Goal: Task Accomplishment & Management: Manage account settings

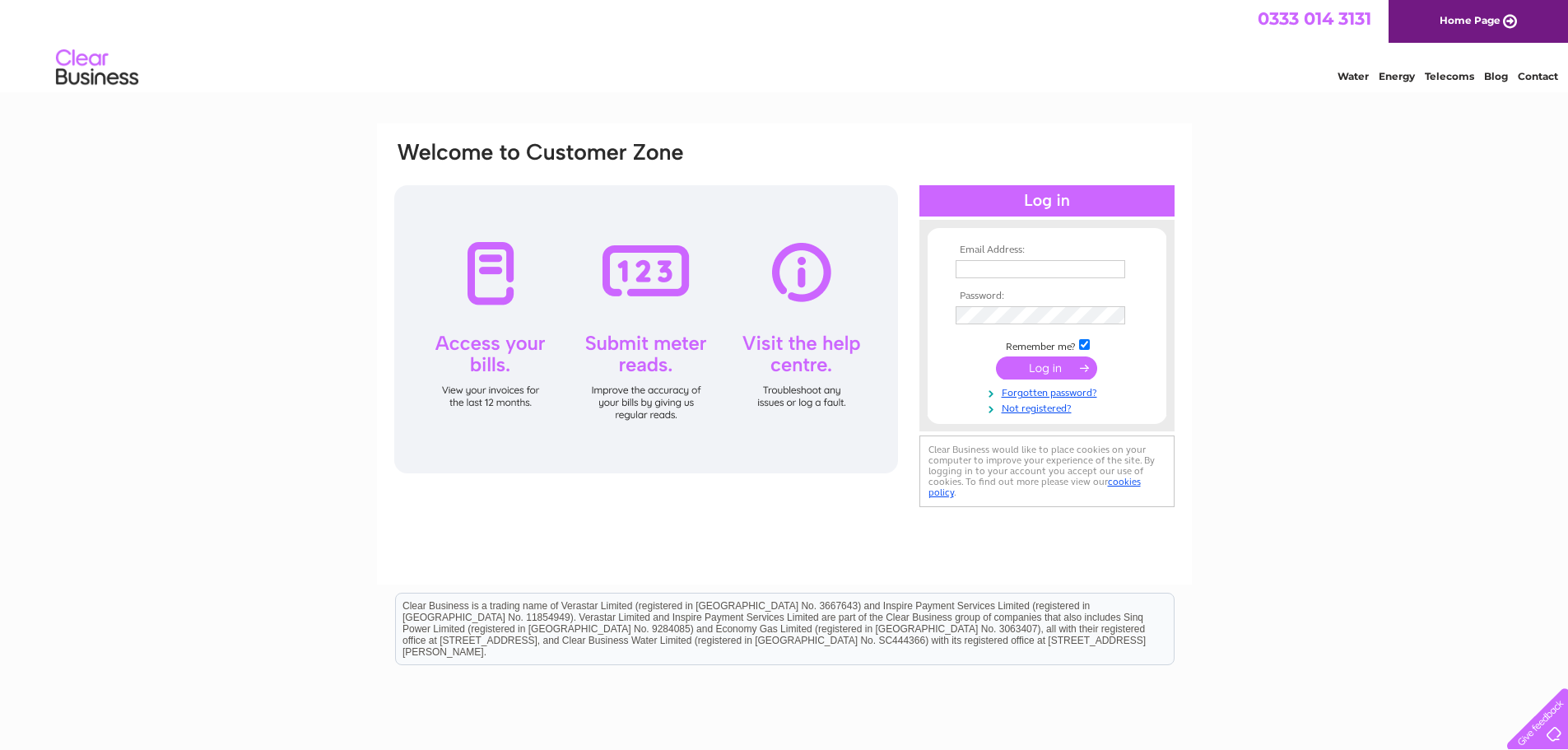
click at [1038, 271] on input "text" at bounding box center [1040, 269] width 170 height 18
type input "info@neyodental.co.uk"
click at [1069, 368] on input "submit" at bounding box center [1046, 368] width 101 height 23
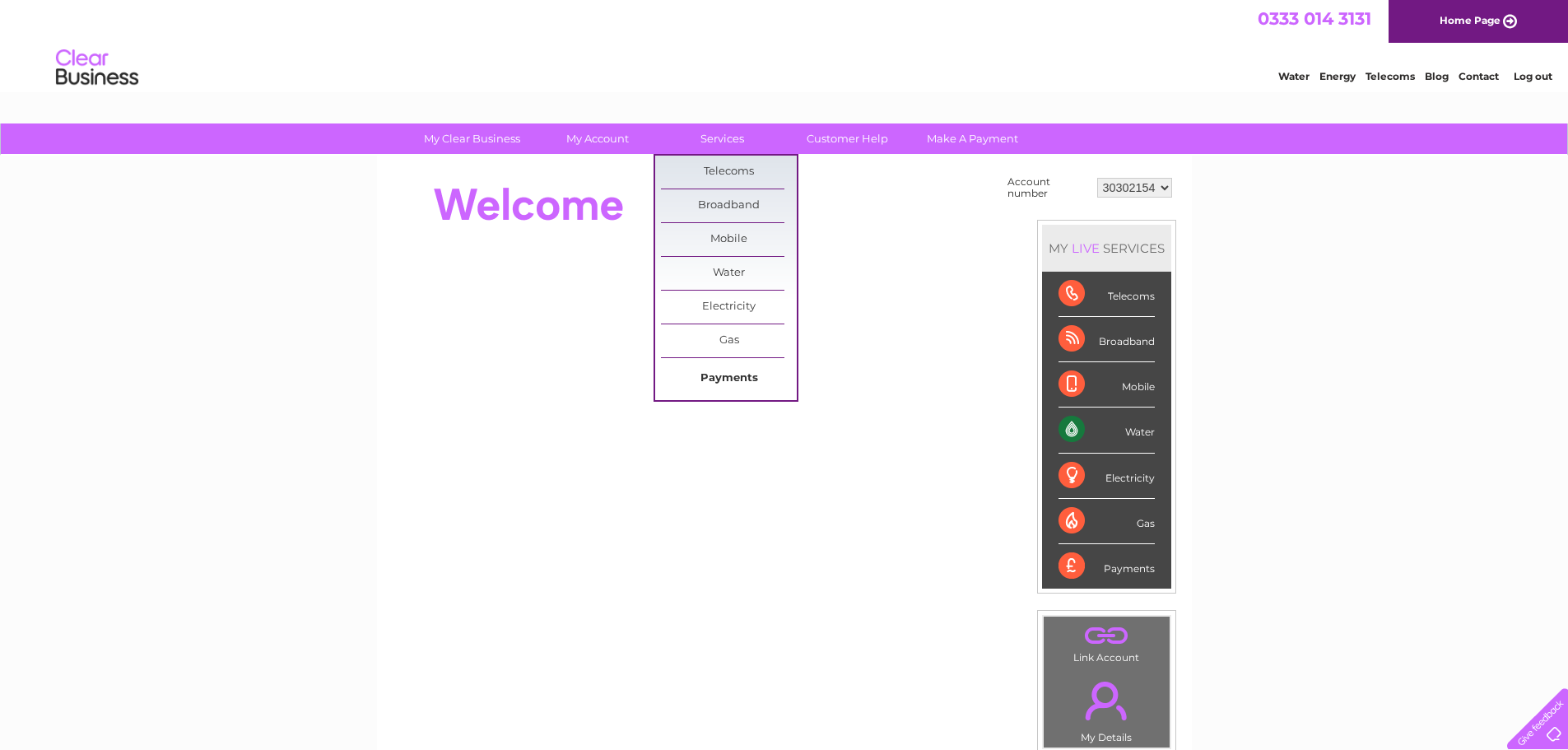
click at [730, 377] on link "Payments" at bounding box center [729, 379] width 136 height 33
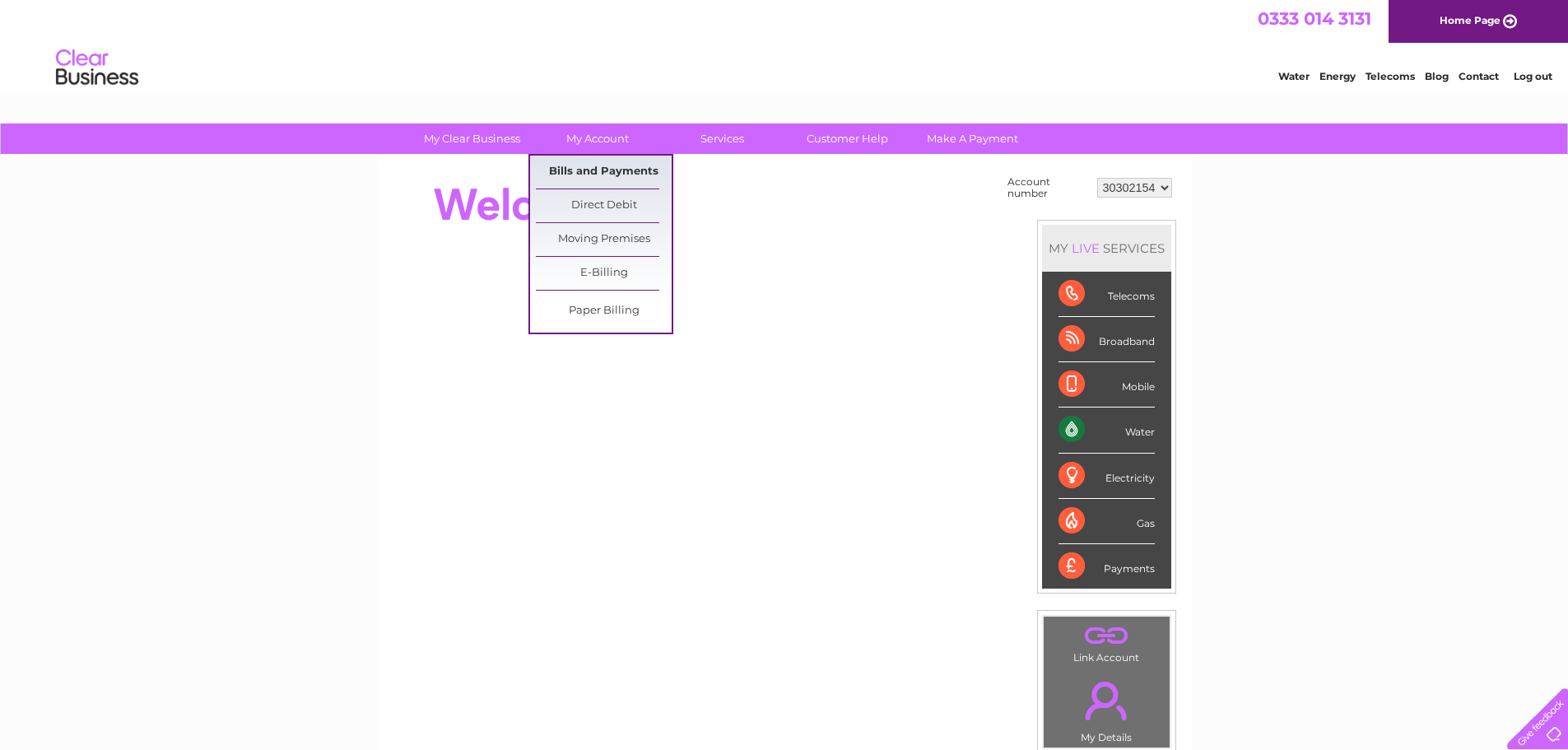
click at [582, 172] on link "Bills and Payments" at bounding box center [604, 171] width 136 height 33
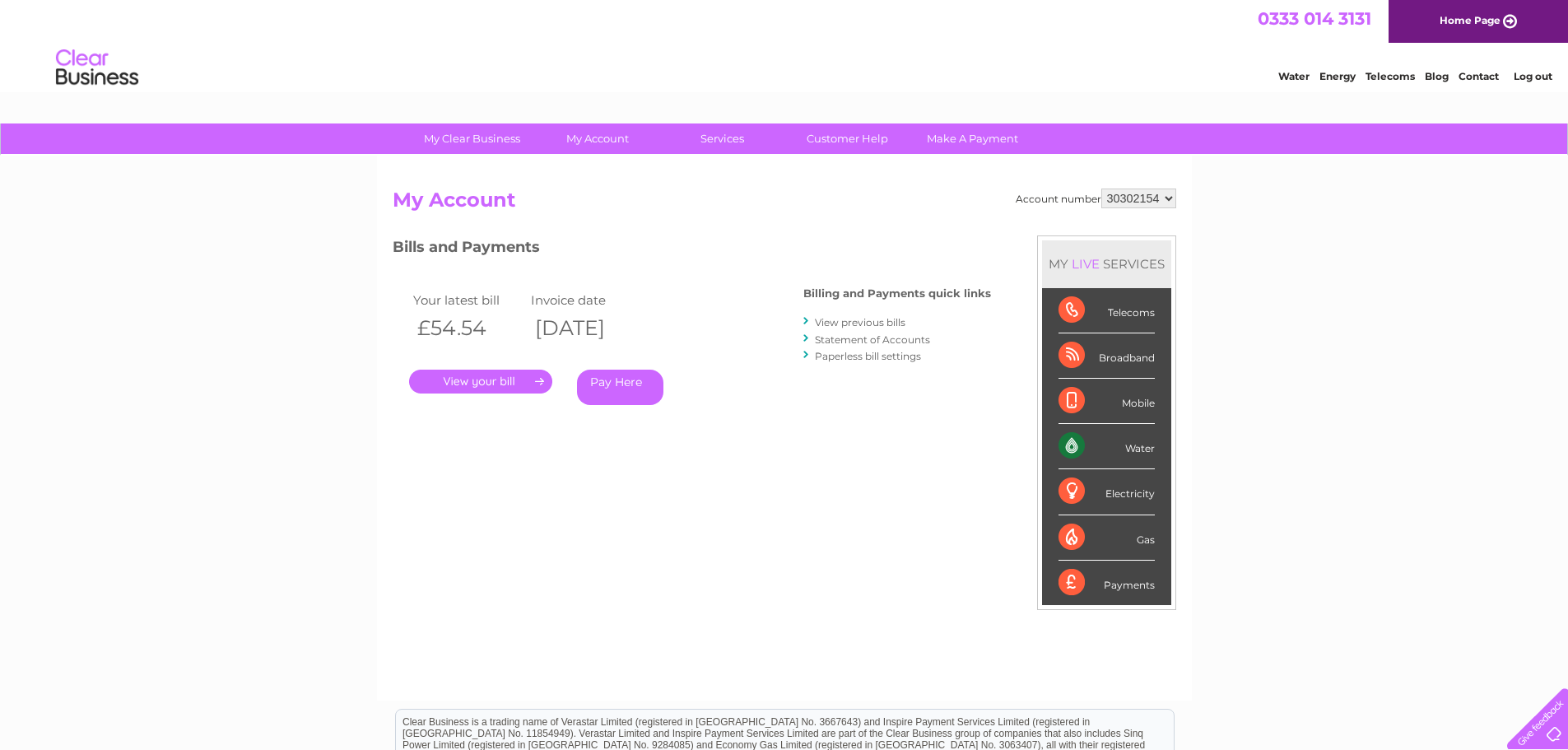
click at [511, 382] on link "." at bounding box center [480, 381] width 143 height 24
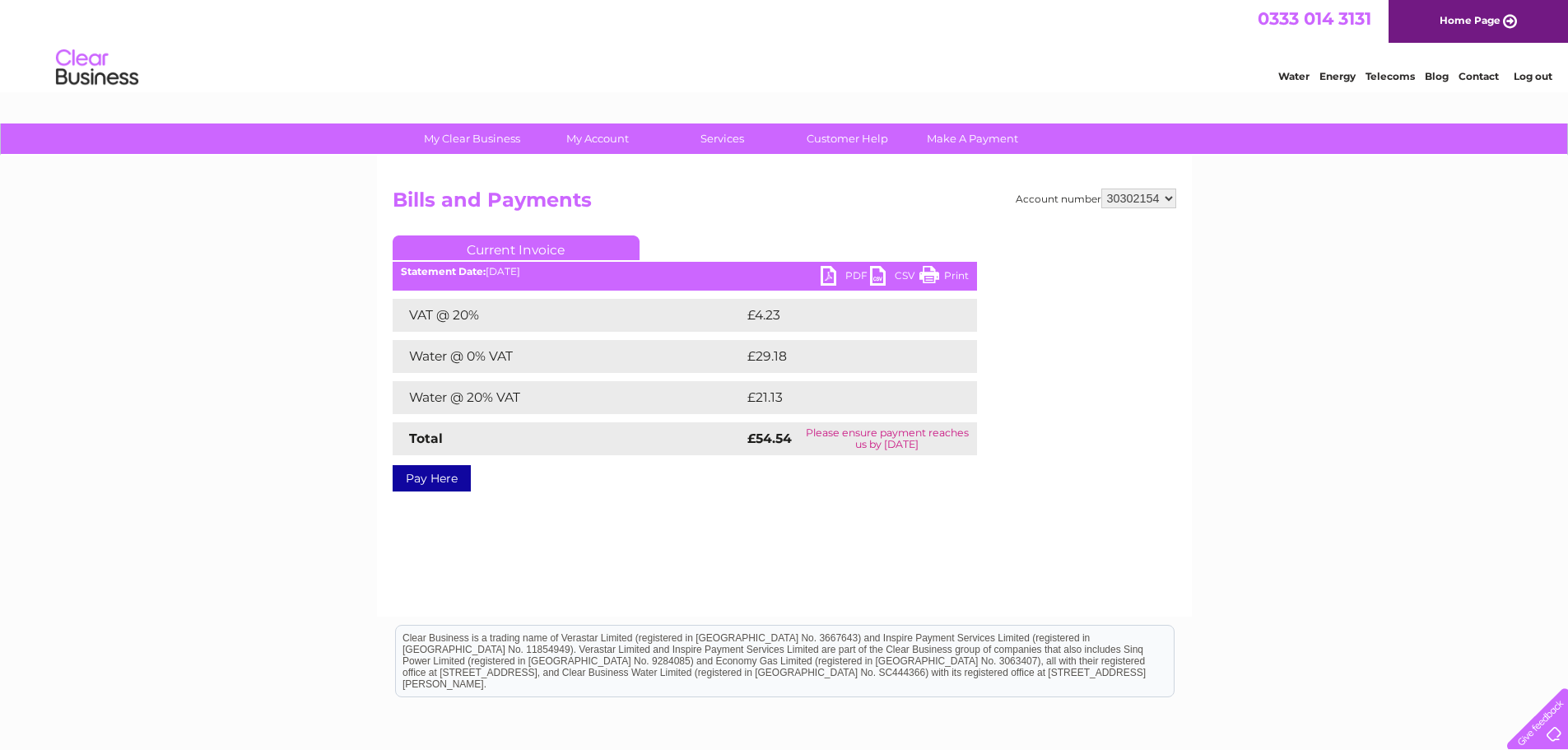
click at [850, 275] on link "PDF" at bounding box center [845, 278] width 49 height 24
